Goal: Ask a question

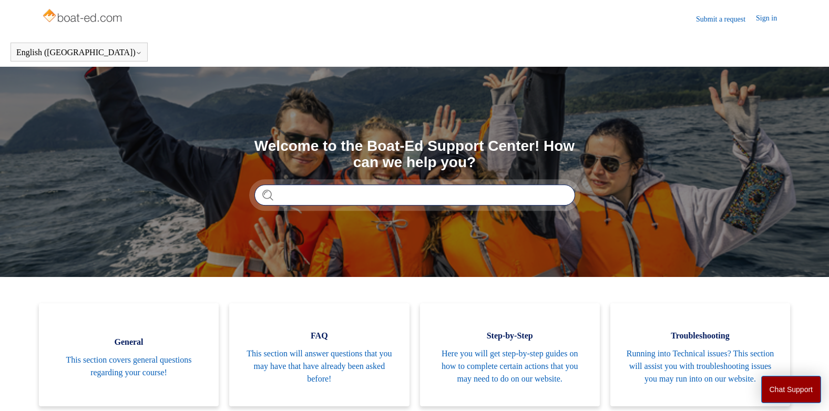
click at [337, 199] on input "Search" at bounding box center [415, 195] width 321 height 21
type input "****"
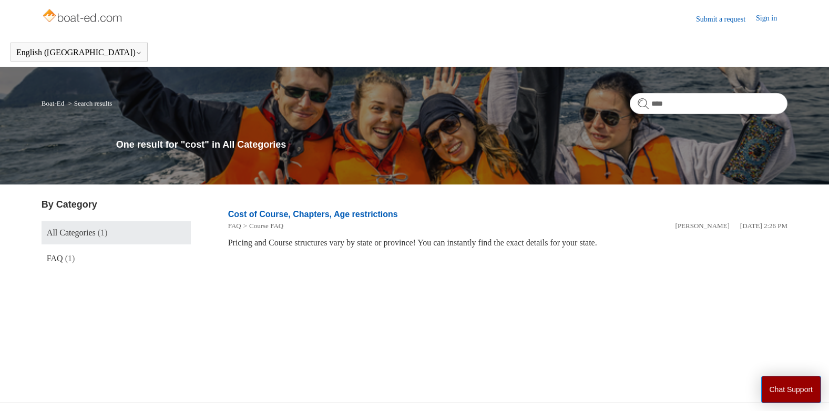
click at [310, 213] on link "Cost of Course, Chapters, Age restrictions" at bounding box center [313, 214] width 170 height 9
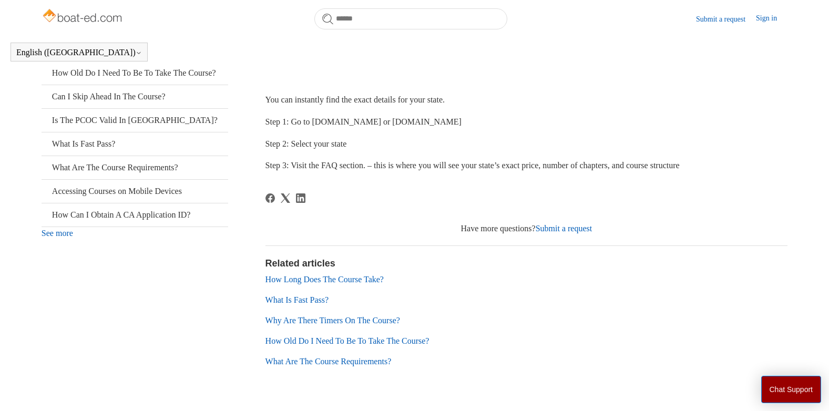
scroll to position [234, 0]
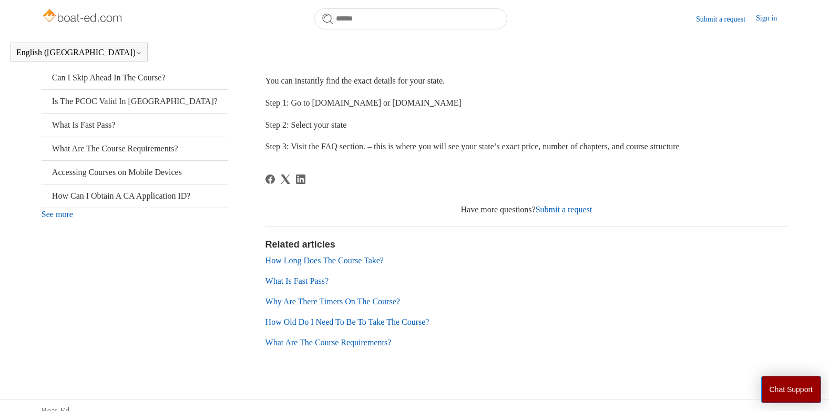
click at [60, 219] on link "See more" at bounding box center [58, 214] width 32 height 9
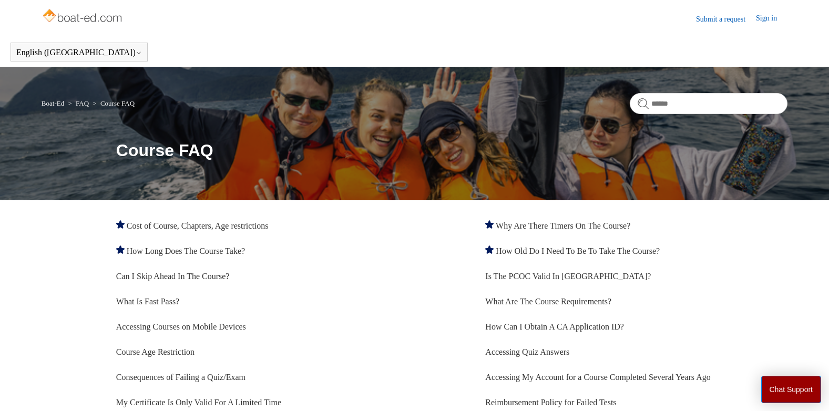
click at [725, 21] on link "Submit a request" at bounding box center [726, 19] width 60 height 11
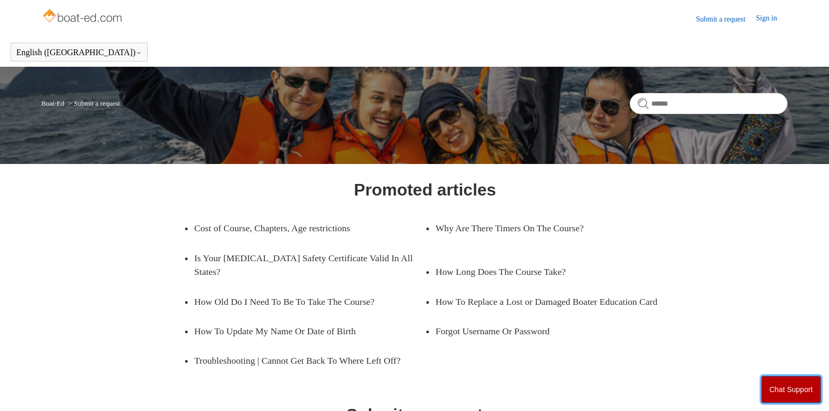
click at [795, 378] on button "Chat Support" at bounding box center [792, 389] width 60 height 27
